Goal: Transaction & Acquisition: Purchase product/service

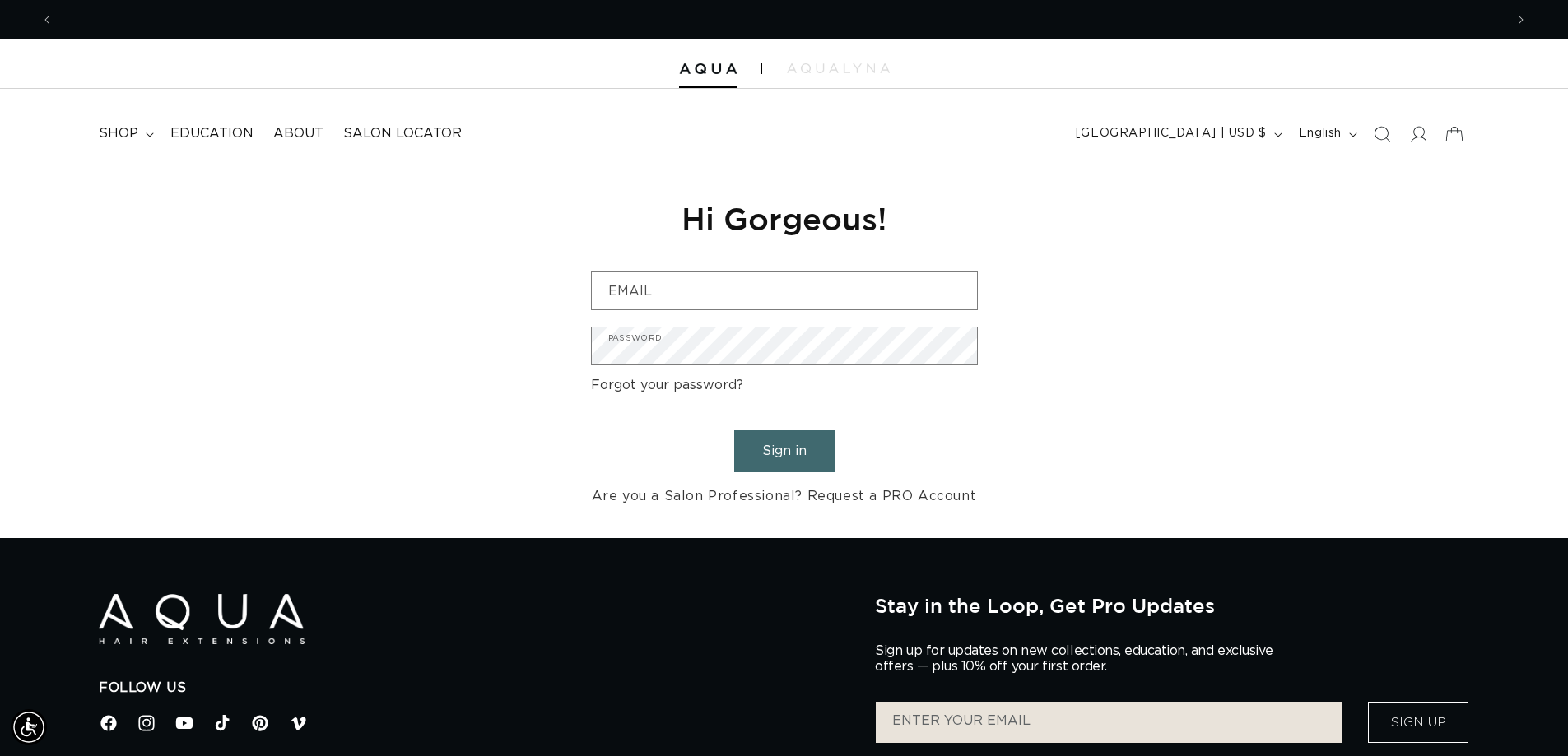
scroll to position [0, 2902]
click at [783, 449] on button "Sign in" at bounding box center [784, 450] width 100 height 41
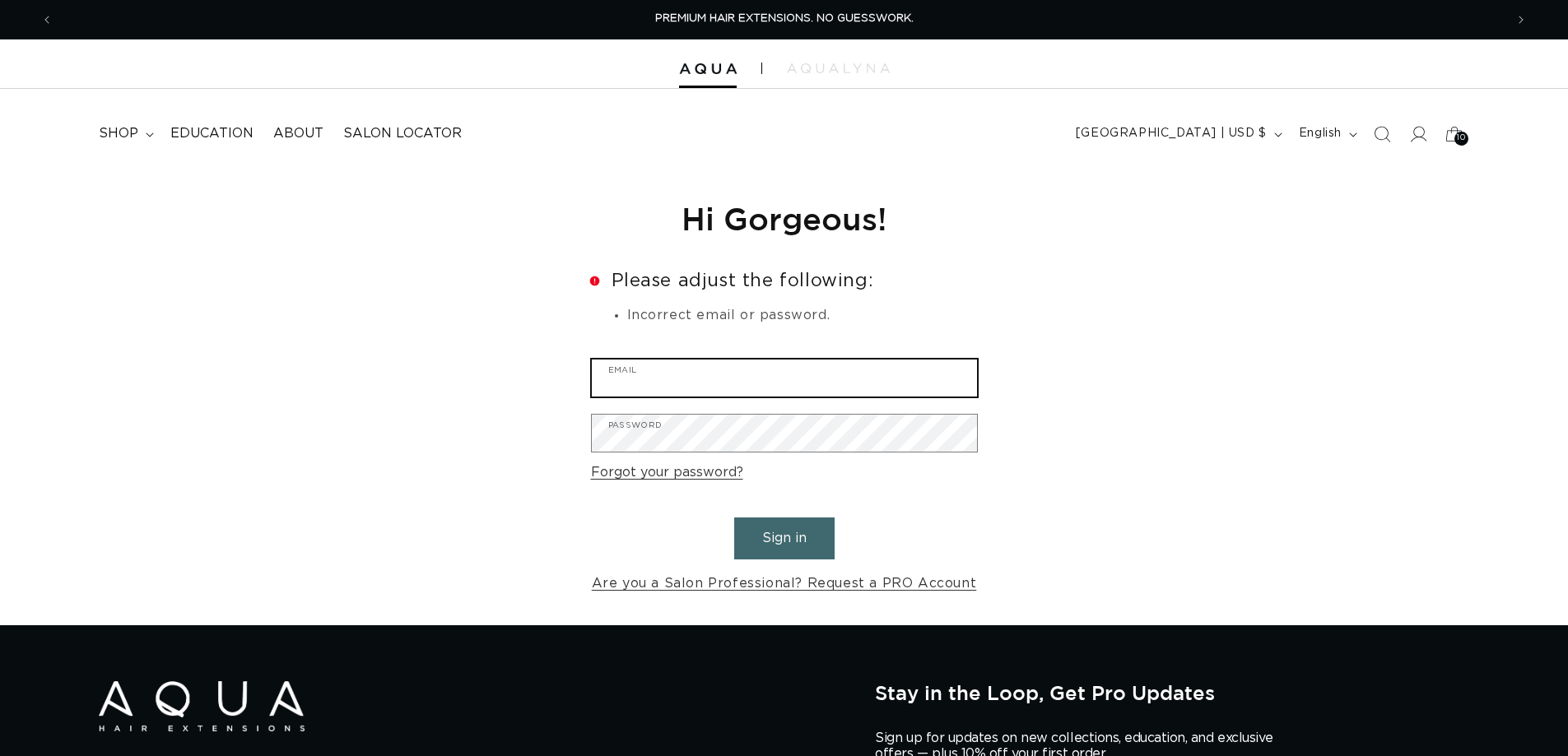
type input "angie10205@gmail.com"
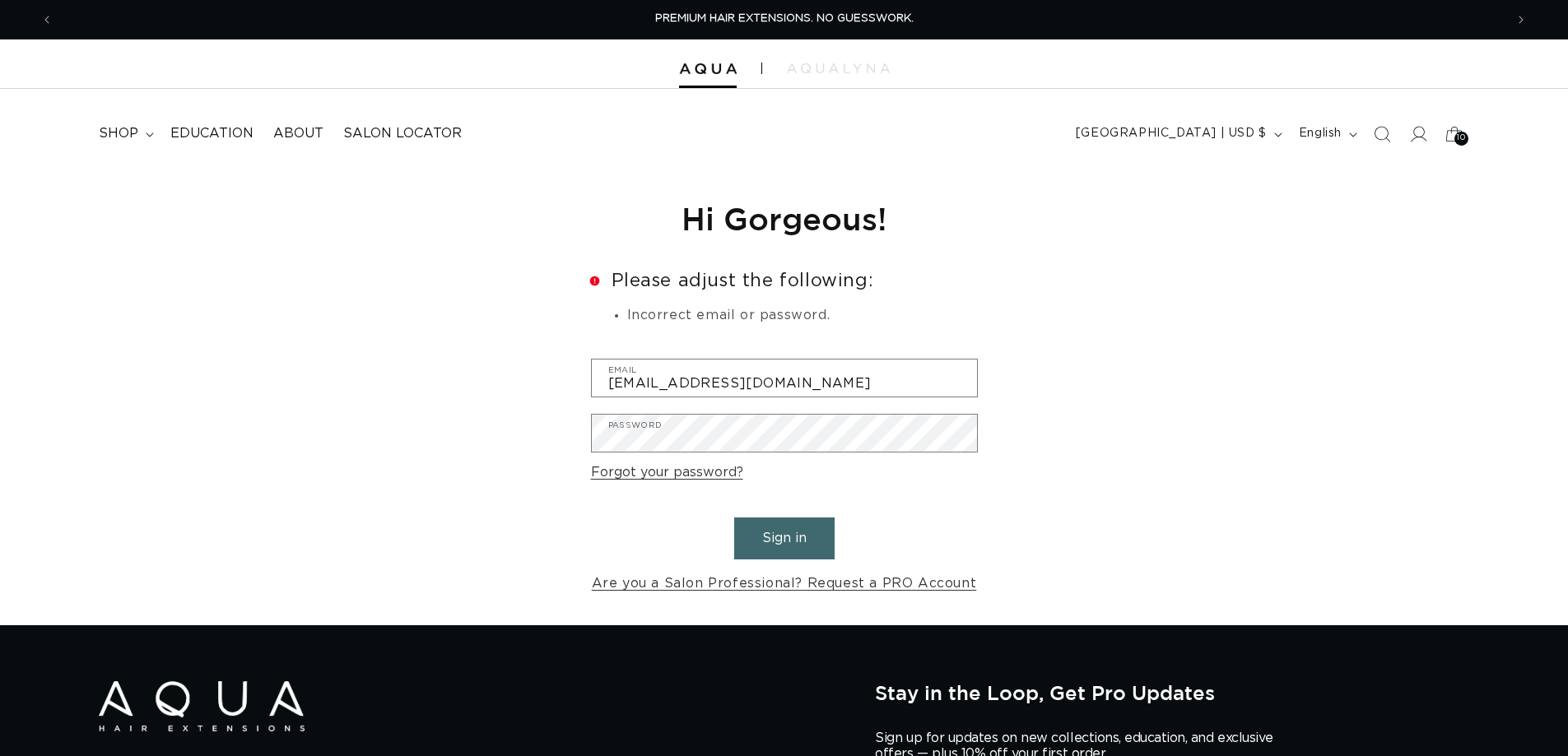
click at [760, 543] on button "Sign in" at bounding box center [784, 537] width 100 height 41
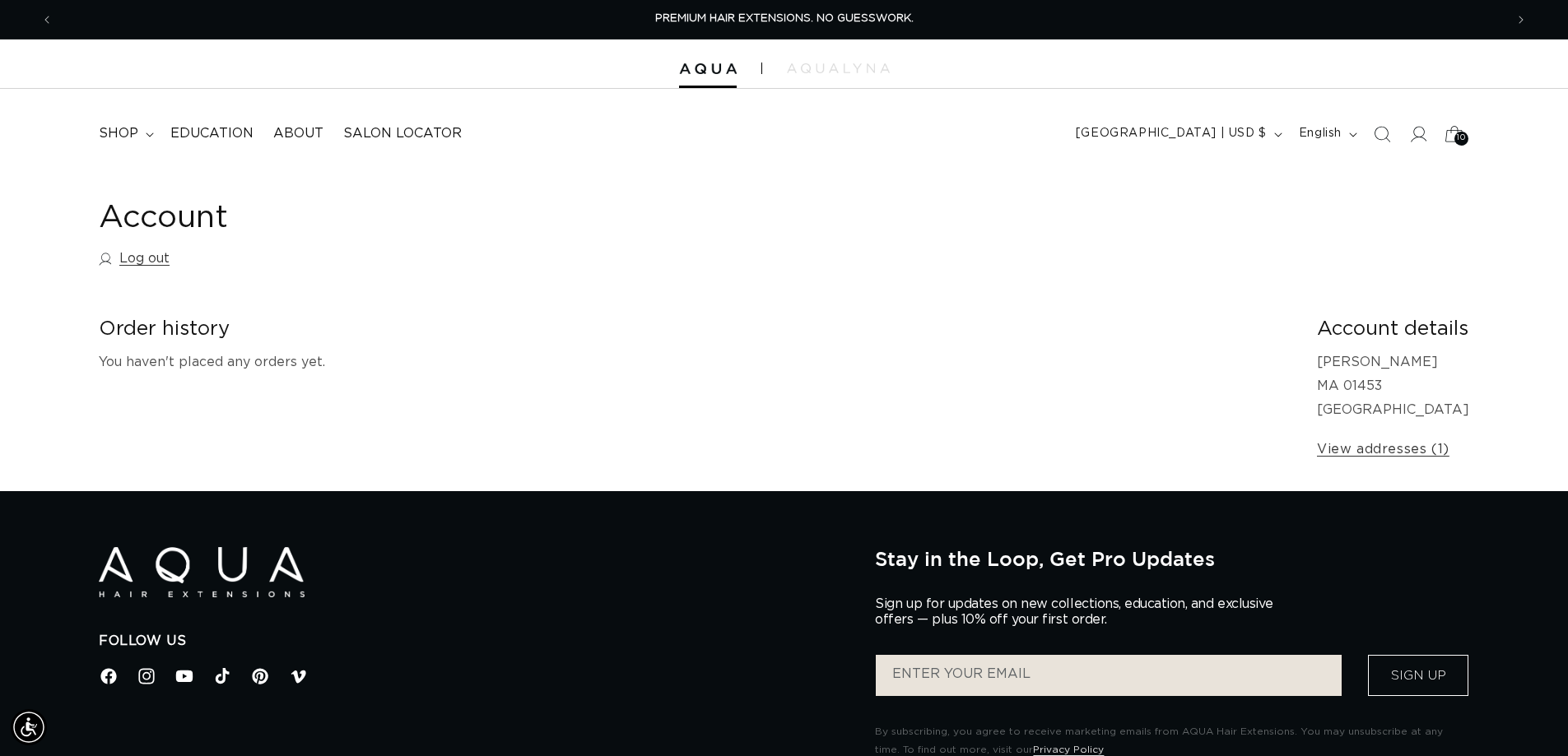
click at [1450, 137] on icon at bounding box center [1453, 134] width 39 height 39
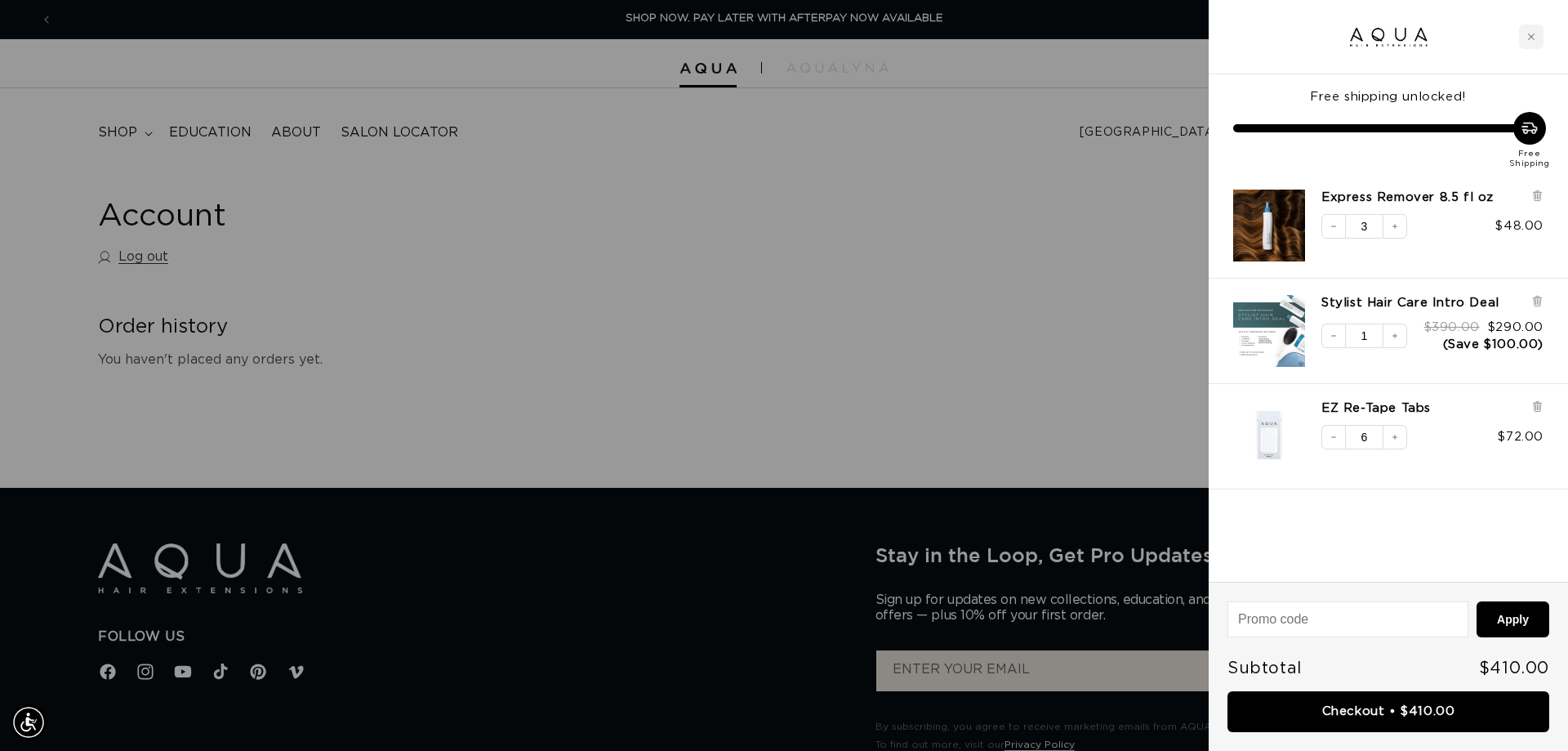
click at [802, 328] on div at bounding box center [784, 376] width 1568 height 751
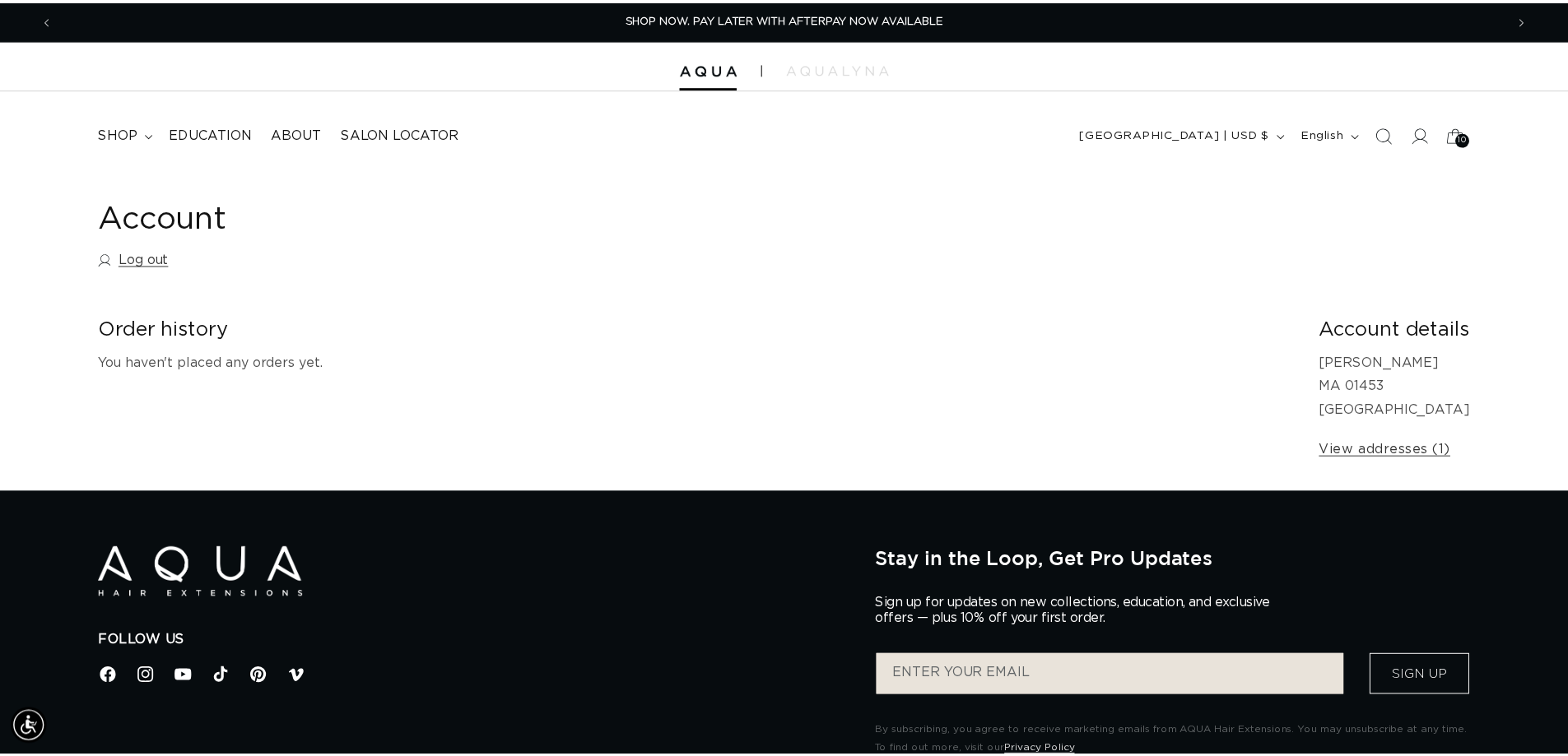
scroll to position [0, 1450]
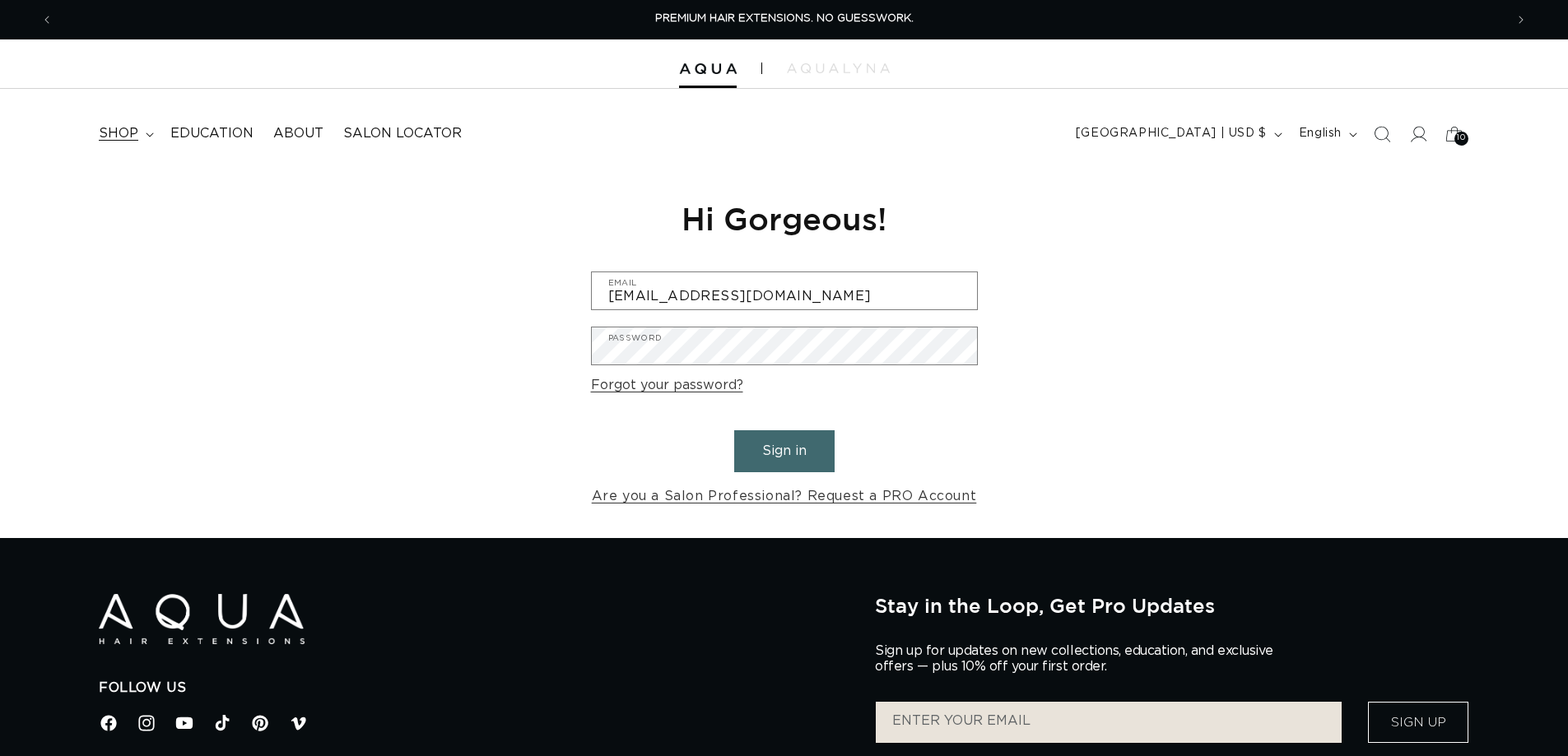
click at [124, 127] on span "shop" at bounding box center [118, 134] width 40 height 17
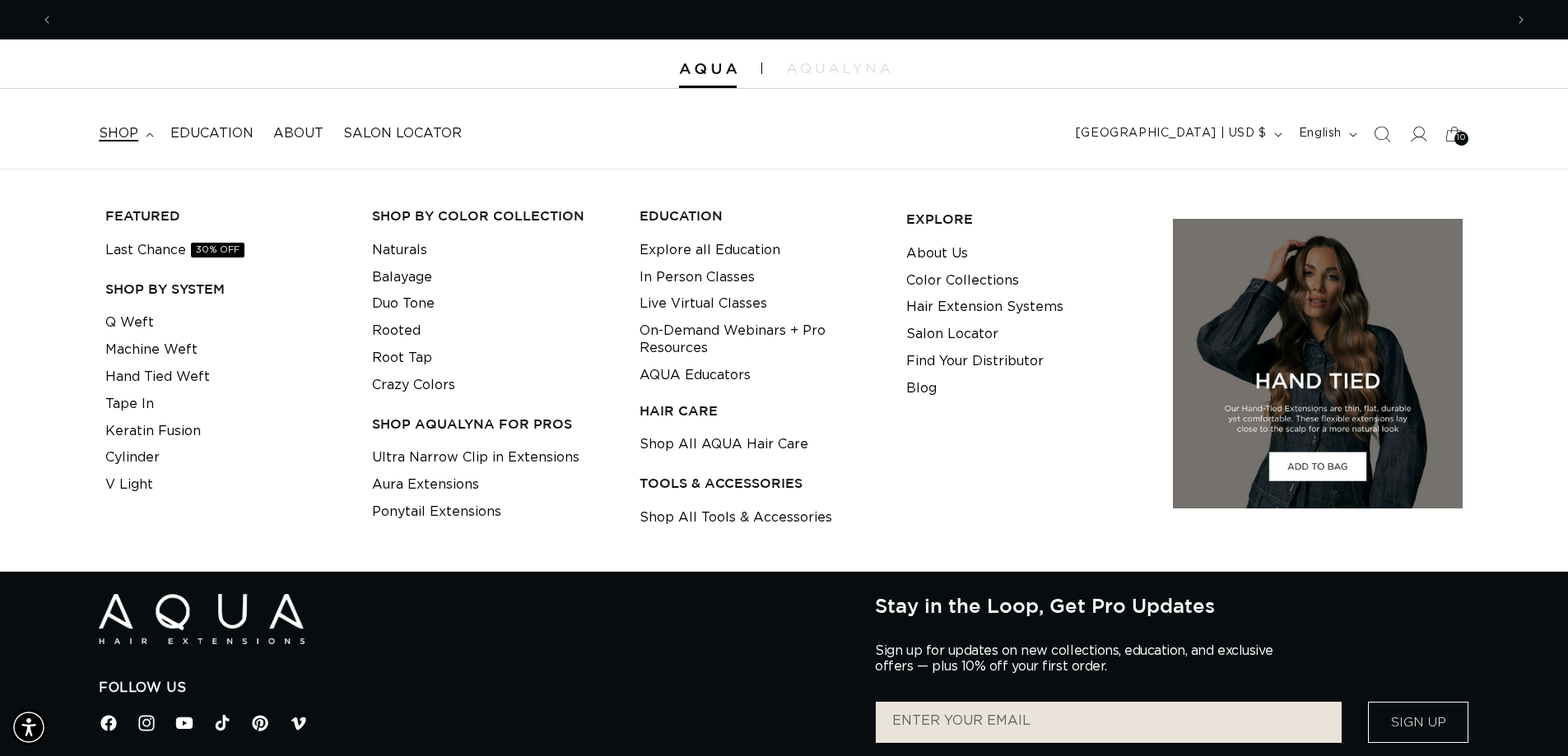
scroll to position [0, 1450]
click at [735, 511] on link "Shop All Tools & Accessories" at bounding box center [736, 518] width 193 height 27
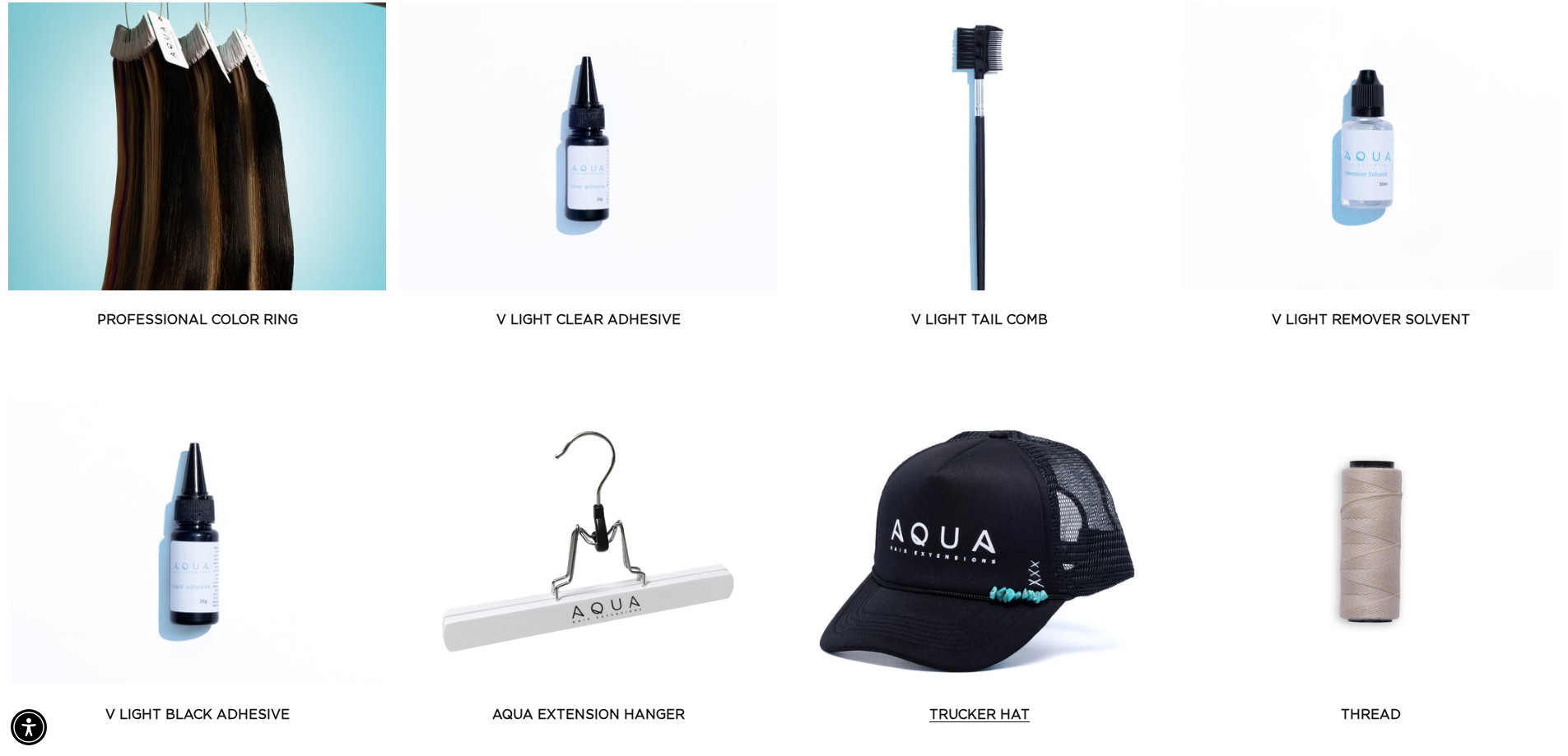
scroll to position [0, 1450]
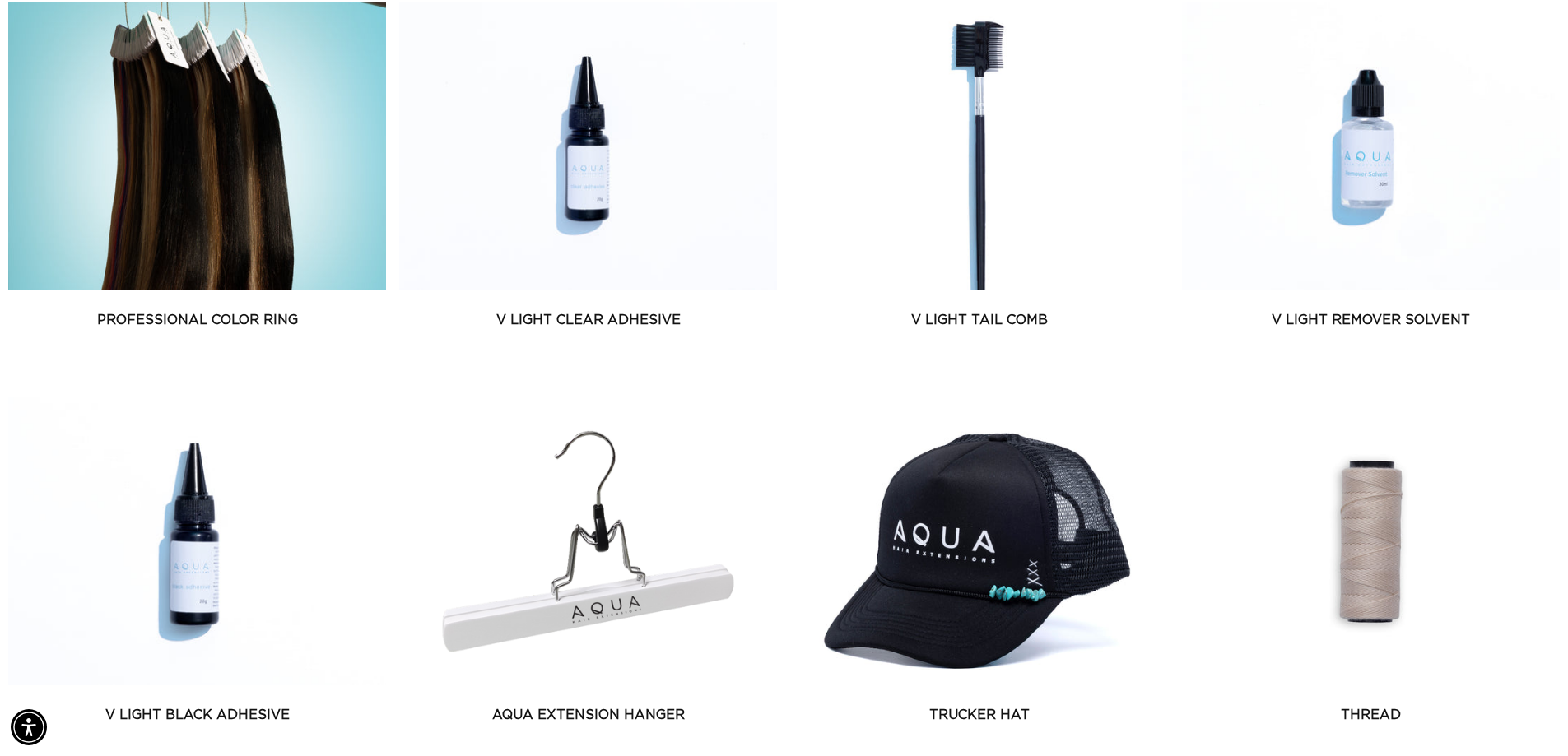
click at [950, 317] on link "V Light Tail Comb" at bounding box center [978, 319] width 377 height 19
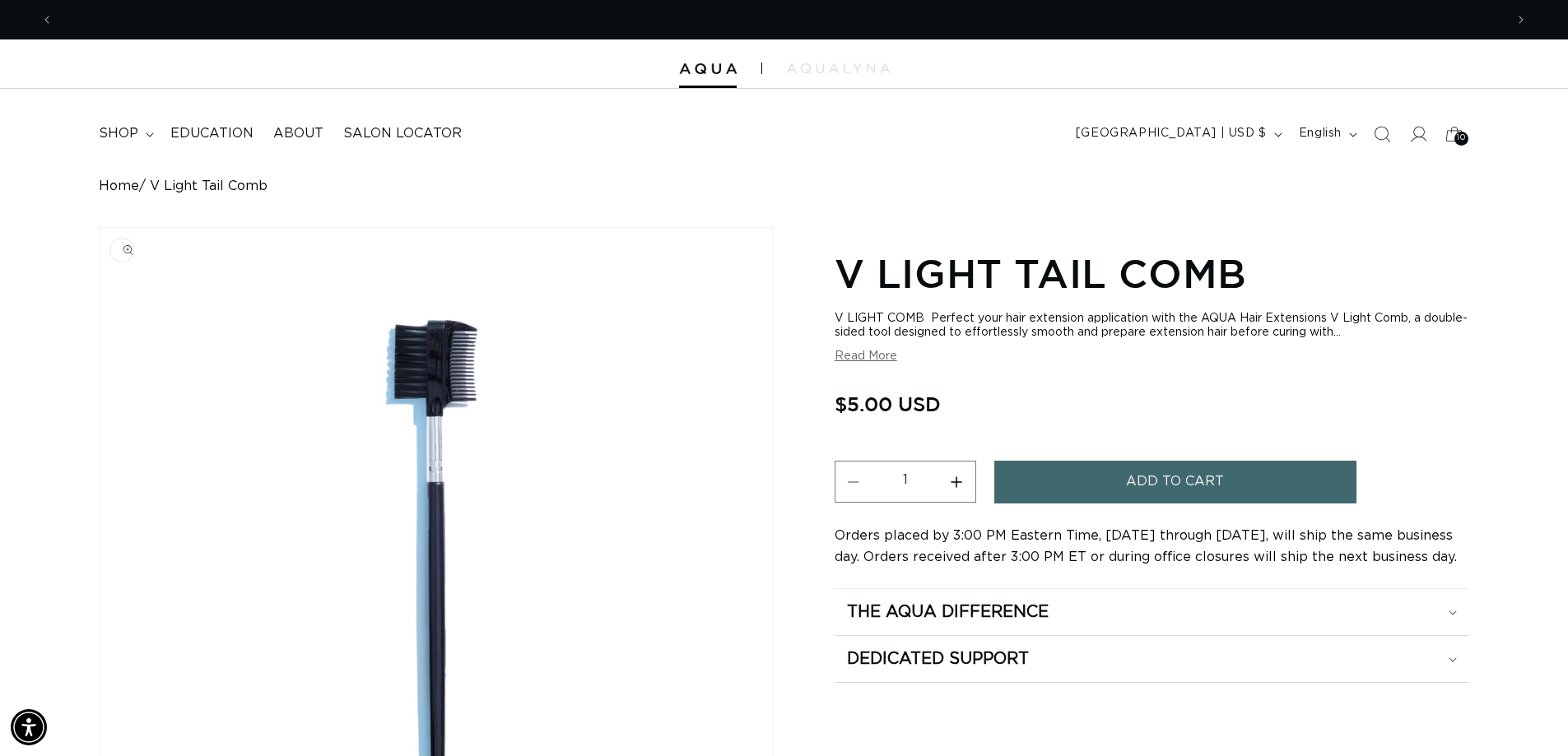
scroll to position [0, 2902]
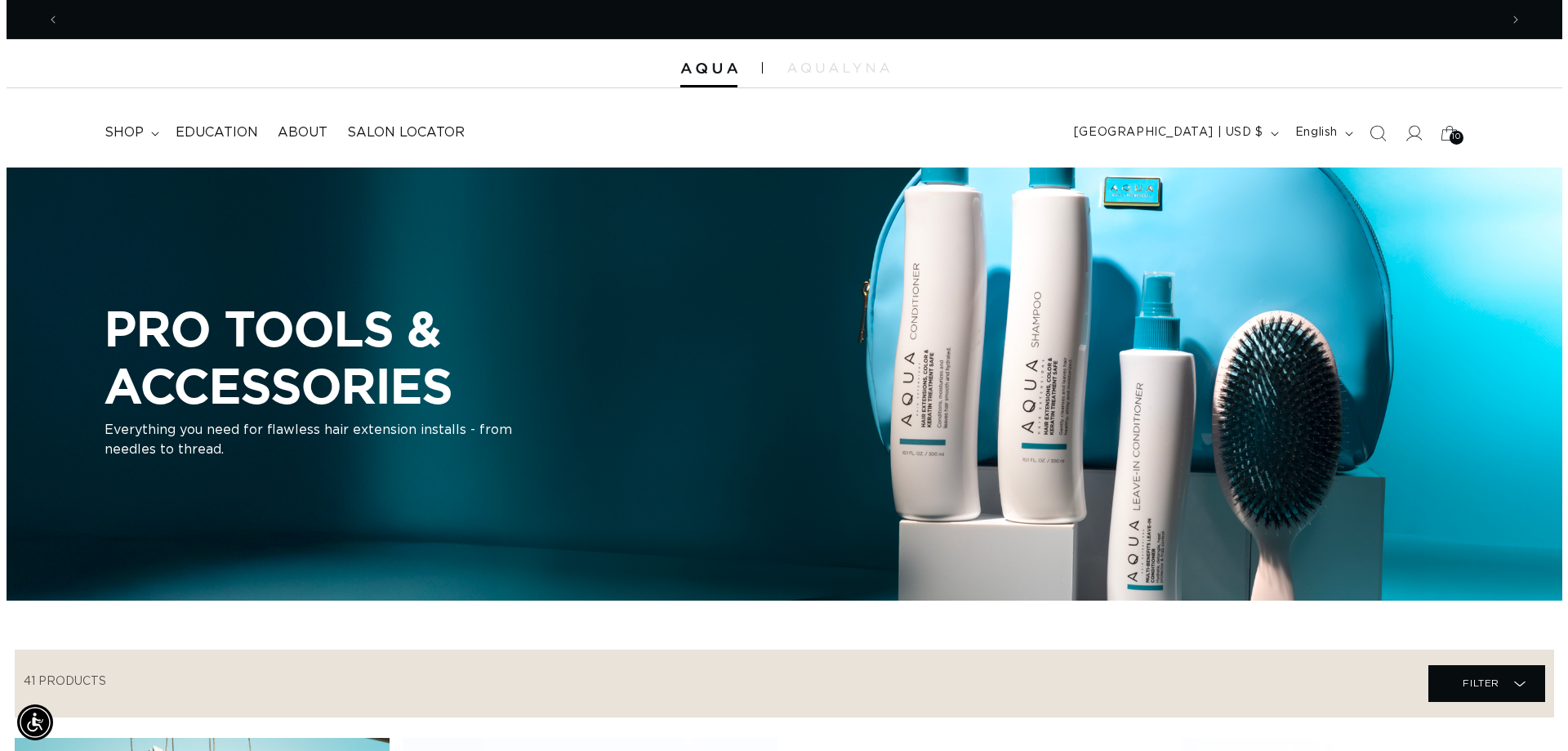
scroll to position [0, 2880]
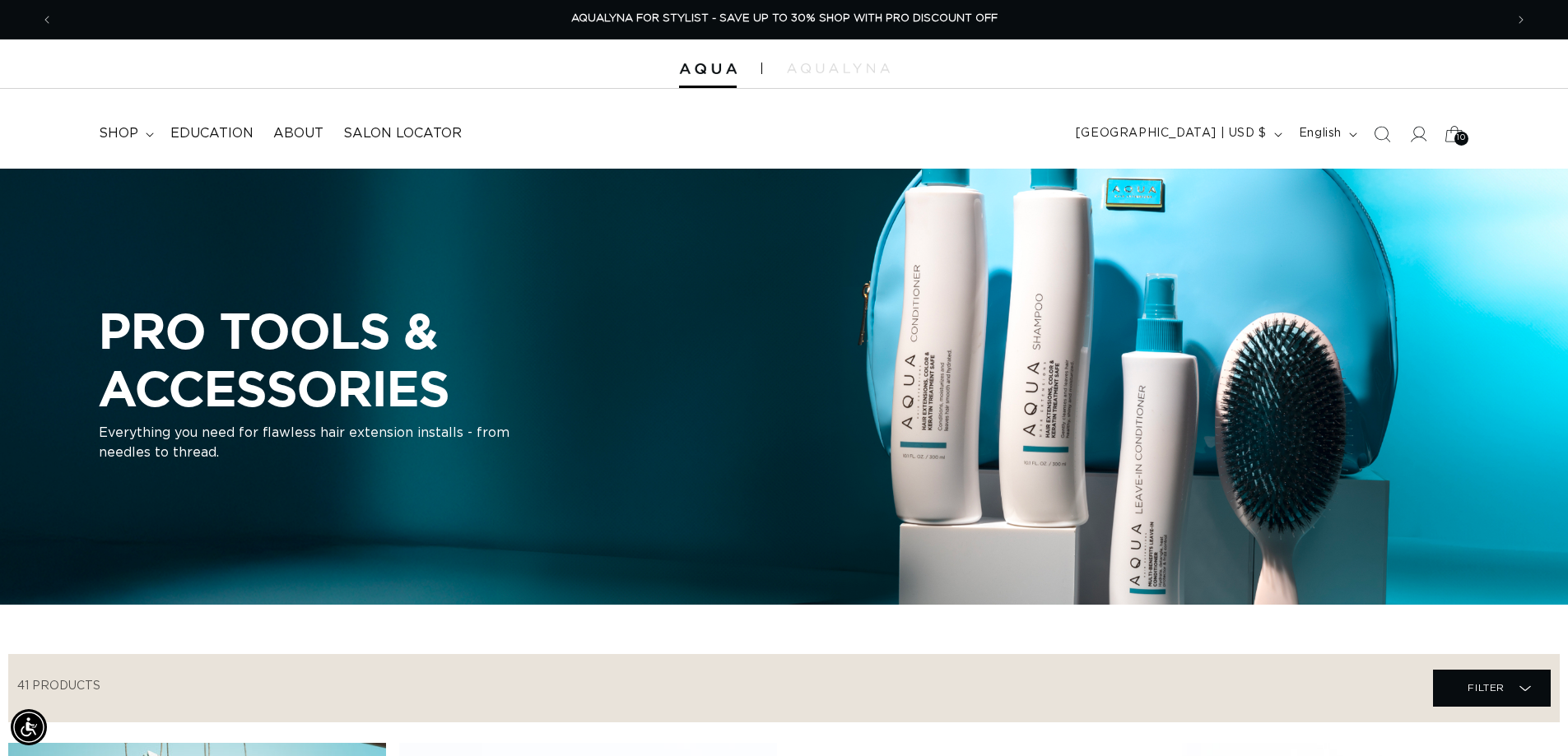
click at [1460, 135] on span "10" at bounding box center [1460, 138] width 9 height 14
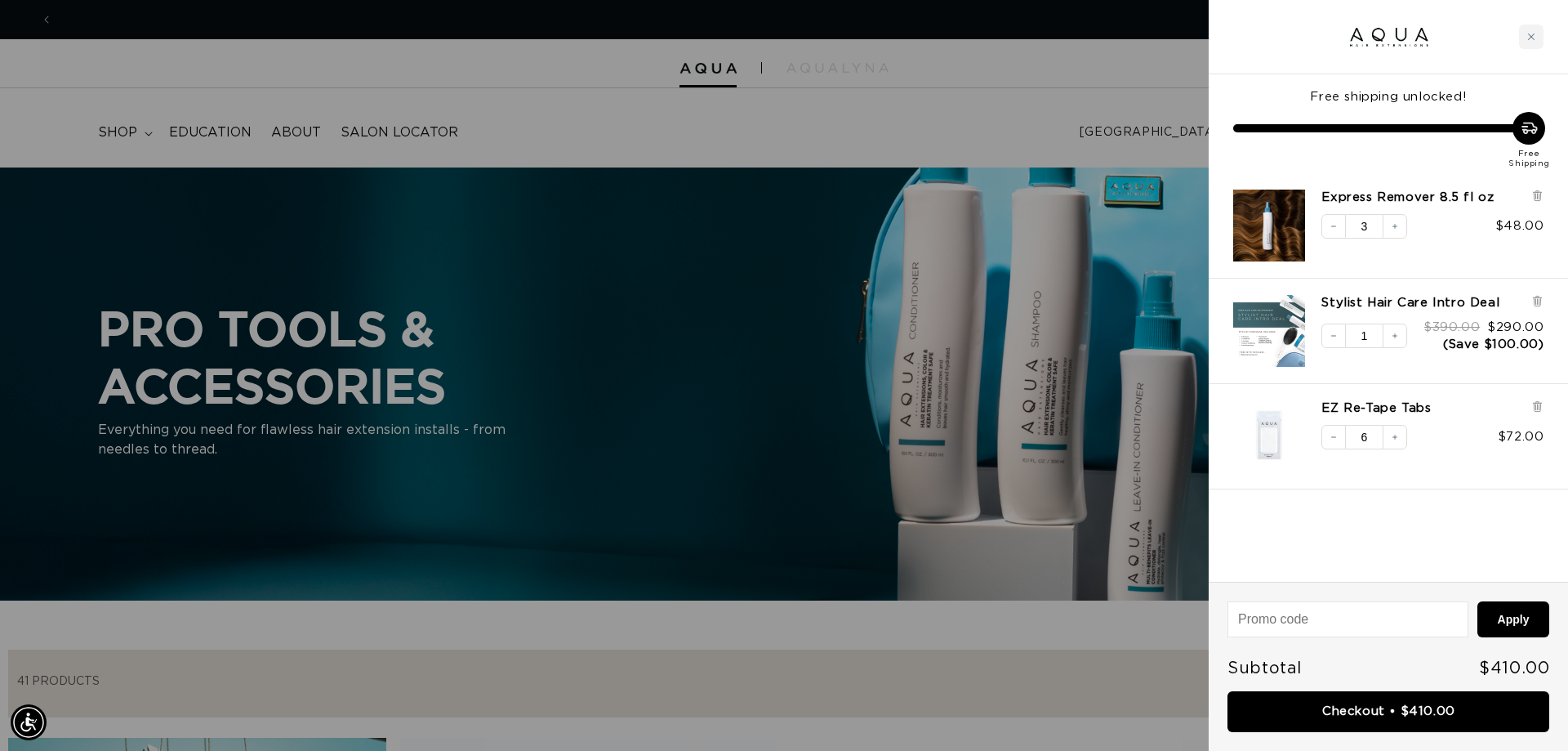
scroll to position [0, 0]
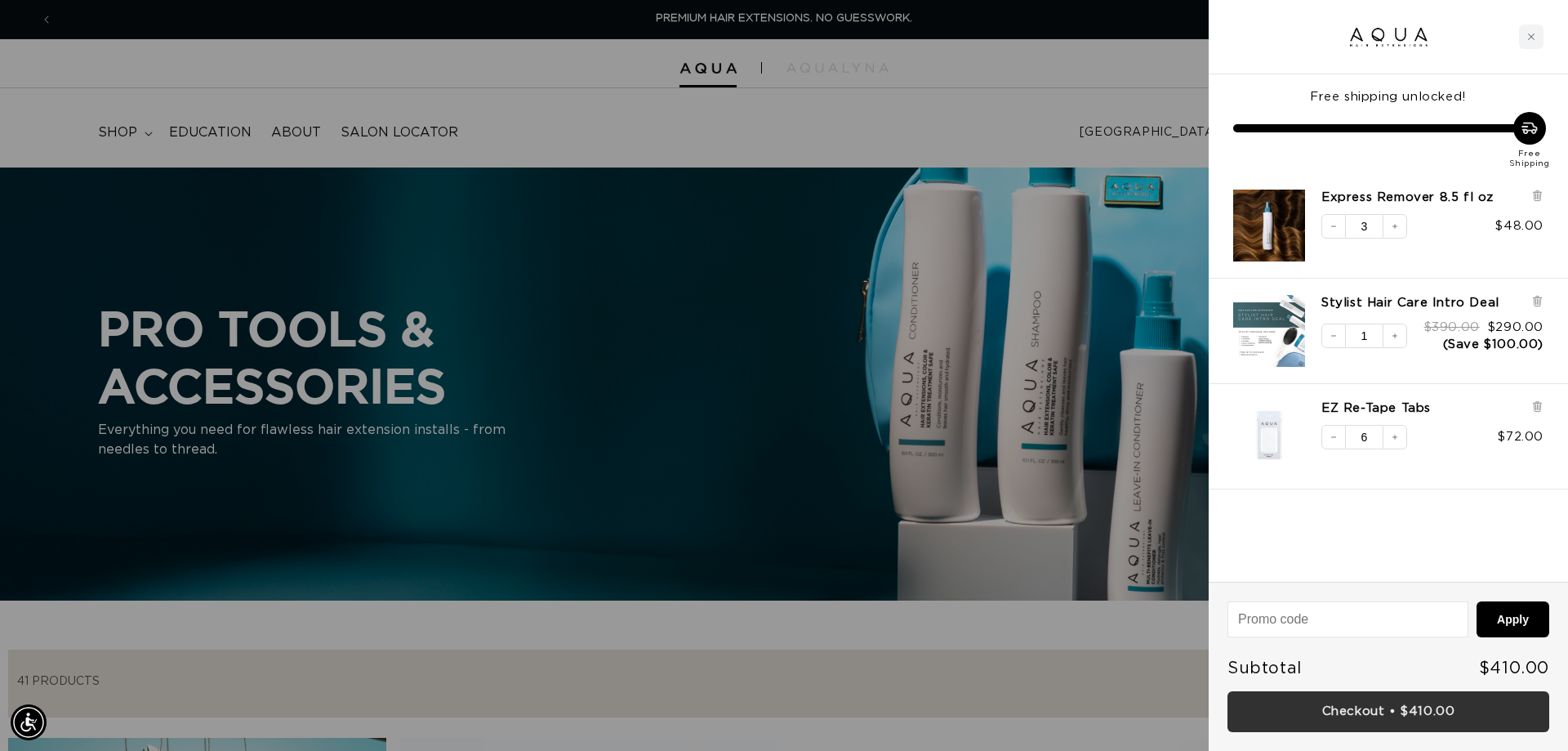
click at [1308, 719] on link "Checkout • $410.00" at bounding box center [1389, 711] width 322 height 41
